Goal: Task Accomplishment & Management: Use online tool/utility

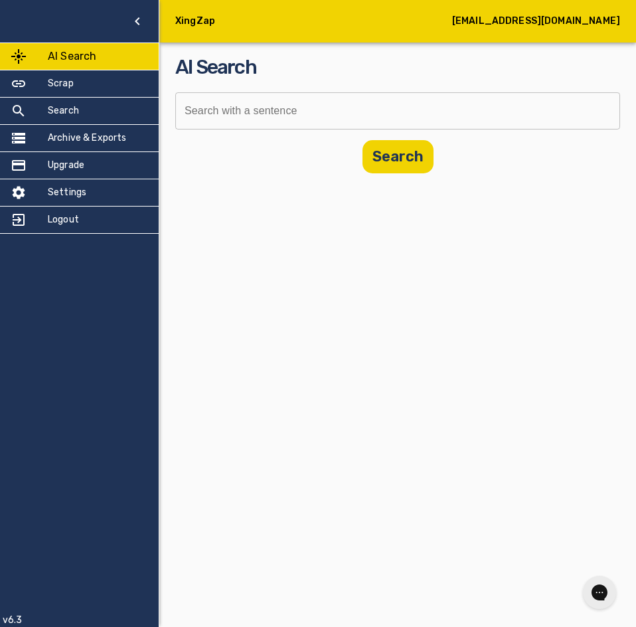
click at [287, 108] on input "text" at bounding box center [392, 110] width 435 height 37
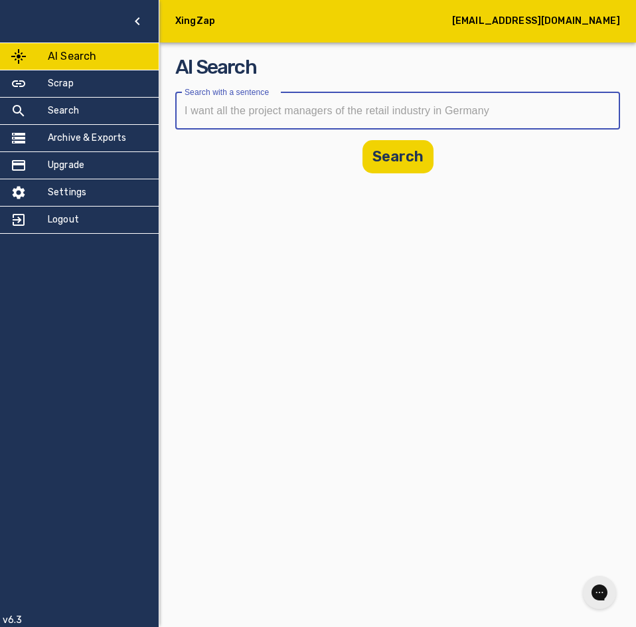
click at [265, 198] on div "XingZap [EMAIL_ADDRESS][DOMAIN_NAME] AI Search Scrap Search Archive & Exports U…" at bounding box center [318, 313] width 636 height 627
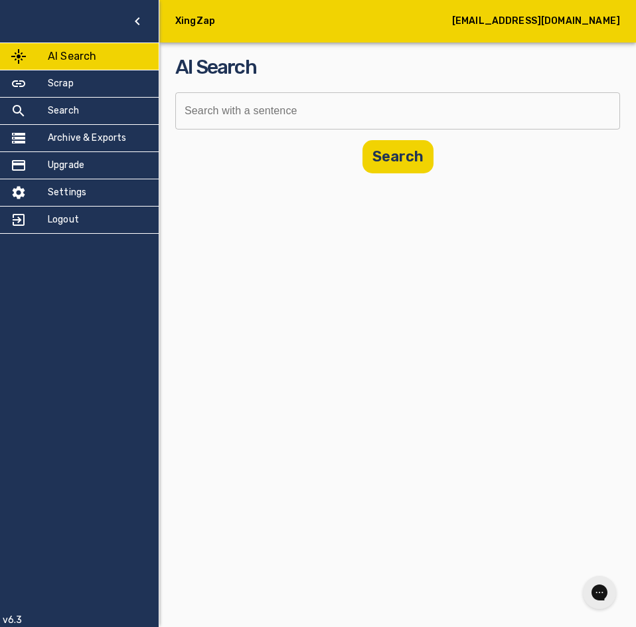
click at [273, 123] on input "text" at bounding box center [392, 110] width 435 height 37
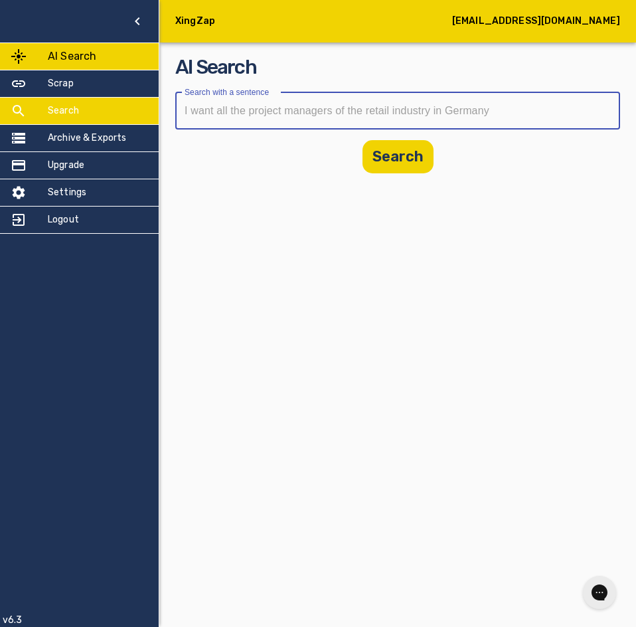
click at [54, 114] on h5 "Search" at bounding box center [63, 110] width 31 height 13
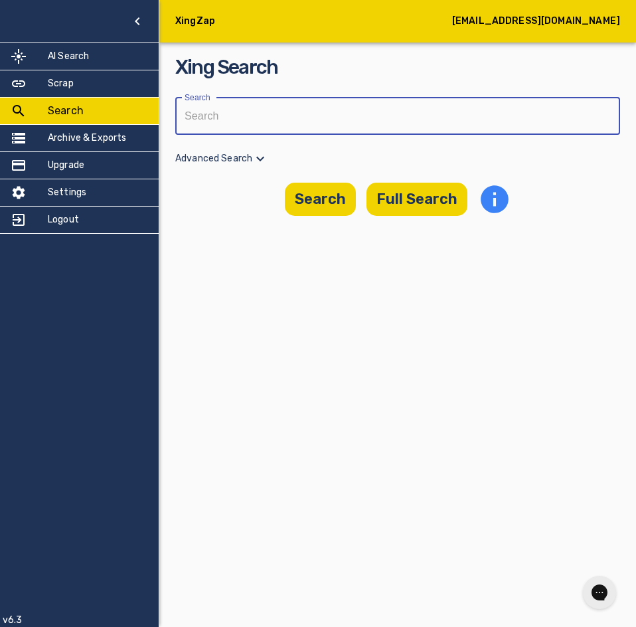
click at [372, 115] on input "text" at bounding box center [392, 116] width 435 height 37
paste input "[PERSON_NAME]"
type input "[PERSON_NAME]"
click at [326, 206] on button "Search" at bounding box center [320, 199] width 71 height 33
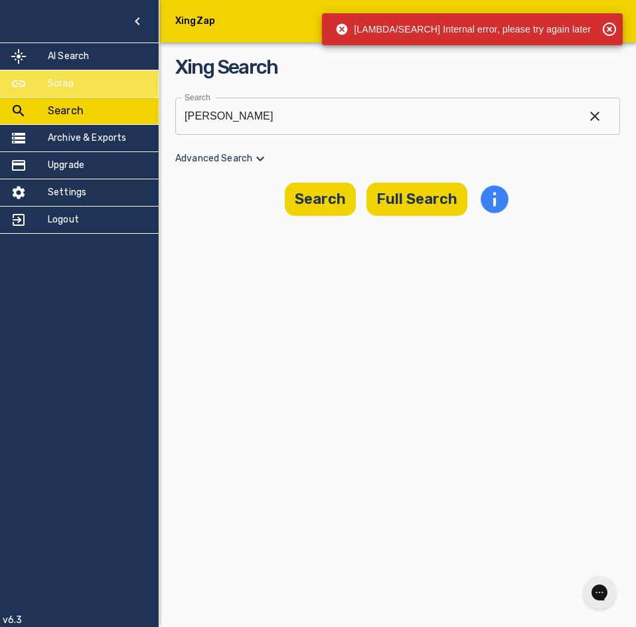
click at [94, 77] on div "Scrap" at bounding box center [79, 83] width 159 height 27
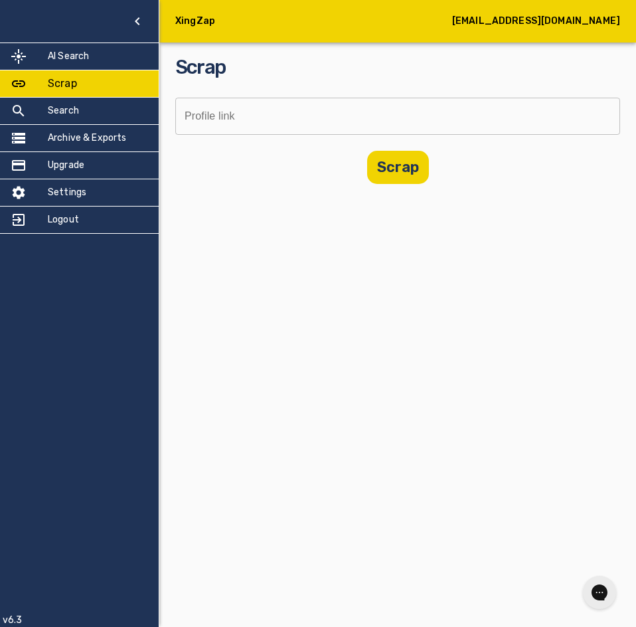
click at [398, 97] on div "Scrap Profile link Profile link Scrap" at bounding box center [397, 118] width 445 height 131
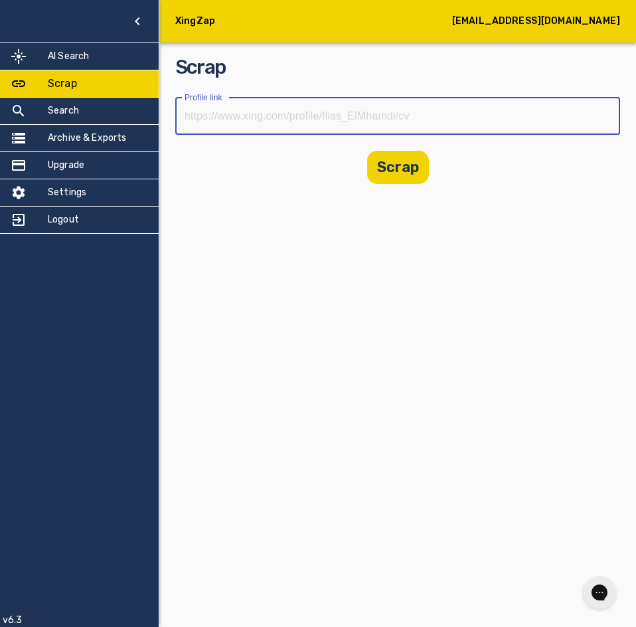
drag, startPoint x: 378, startPoint y: 118, endPoint x: 376, endPoint y: 137, distance: 18.7
click at [378, 118] on input "text" at bounding box center [392, 116] width 435 height 37
click at [402, 118] on input "text" at bounding box center [392, 116] width 435 height 37
paste input "[URL][DOMAIN_NAME]"
type input "[URL][DOMAIN_NAME]"
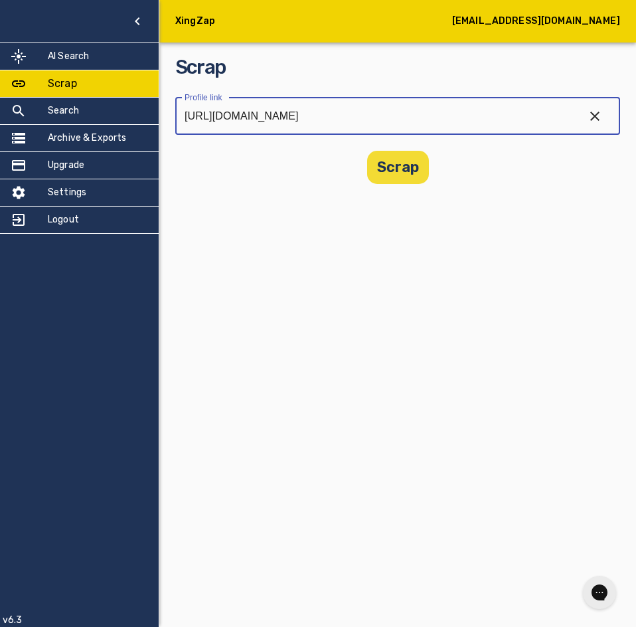
click at [402, 173] on button "Scrap" at bounding box center [398, 167] width 62 height 33
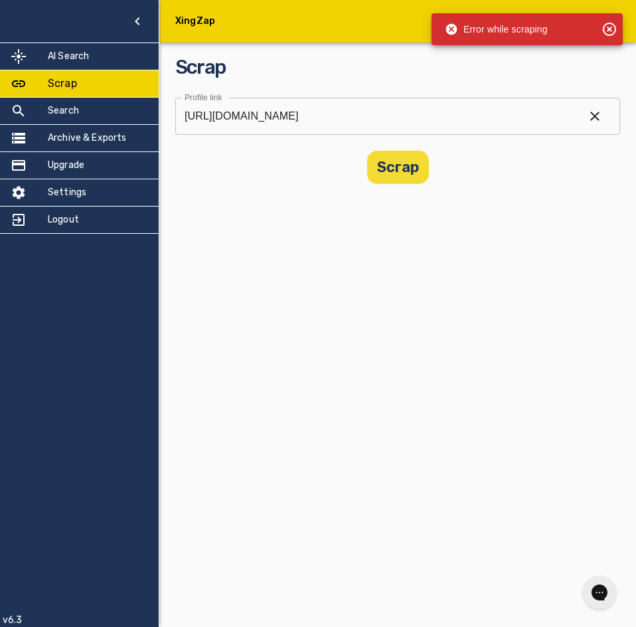
click at [415, 176] on button "Scrap" at bounding box center [398, 167] width 62 height 33
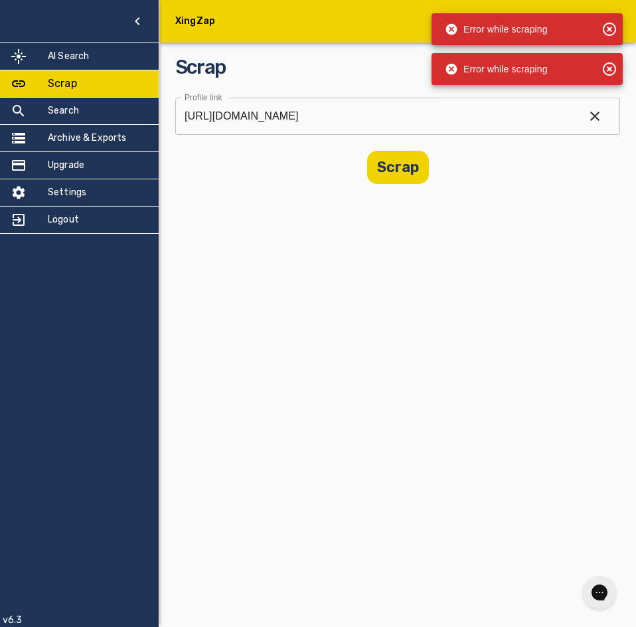
drag, startPoint x: 390, startPoint y: 169, endPoint x: 441, endPoint y: 157, distance: 53.3
click at [390, 169] on button "Scrap" at bounding box center [398, 167] width 62 height 33
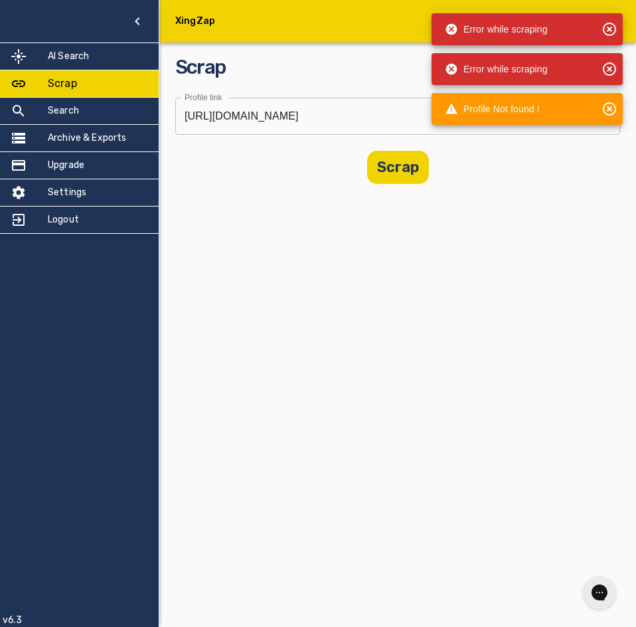
click at [367, 172] on button "Scrap" at bounding box center [398, 167] width 62 height 33
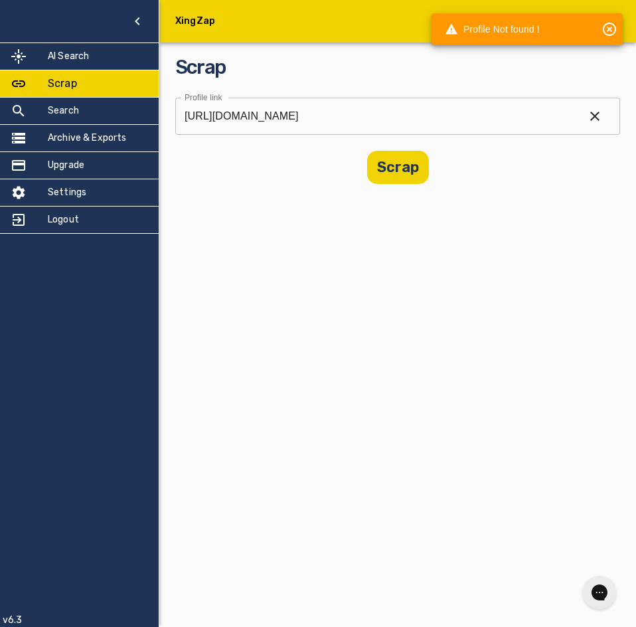
click at [470, 173] on div "Scrap" at bounding box center [397, 167] width 445 height 33
click at [71, 64] on div "AI Search" at bounding box center [79, 56] width 159 height 27
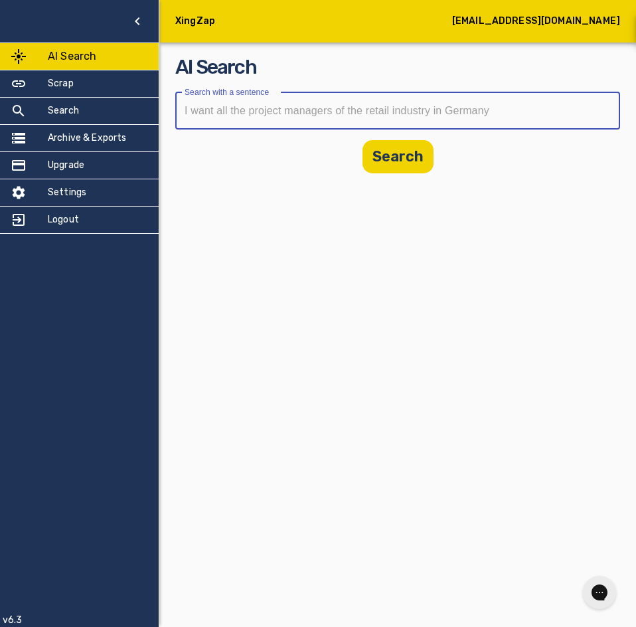
click at [363, 119] on input "text" at bounding box center [392, 110] width 435 height 37
click at [368, 234] on div "XingZap [EMAIL_ADDRESS][DOMAIN_NAME] AI Search Scrap Search Archive & Exports U…" at bounding box center [318, 313] width 636 height 627
